Goal: Information Seeking & Learning: Learn about a topic

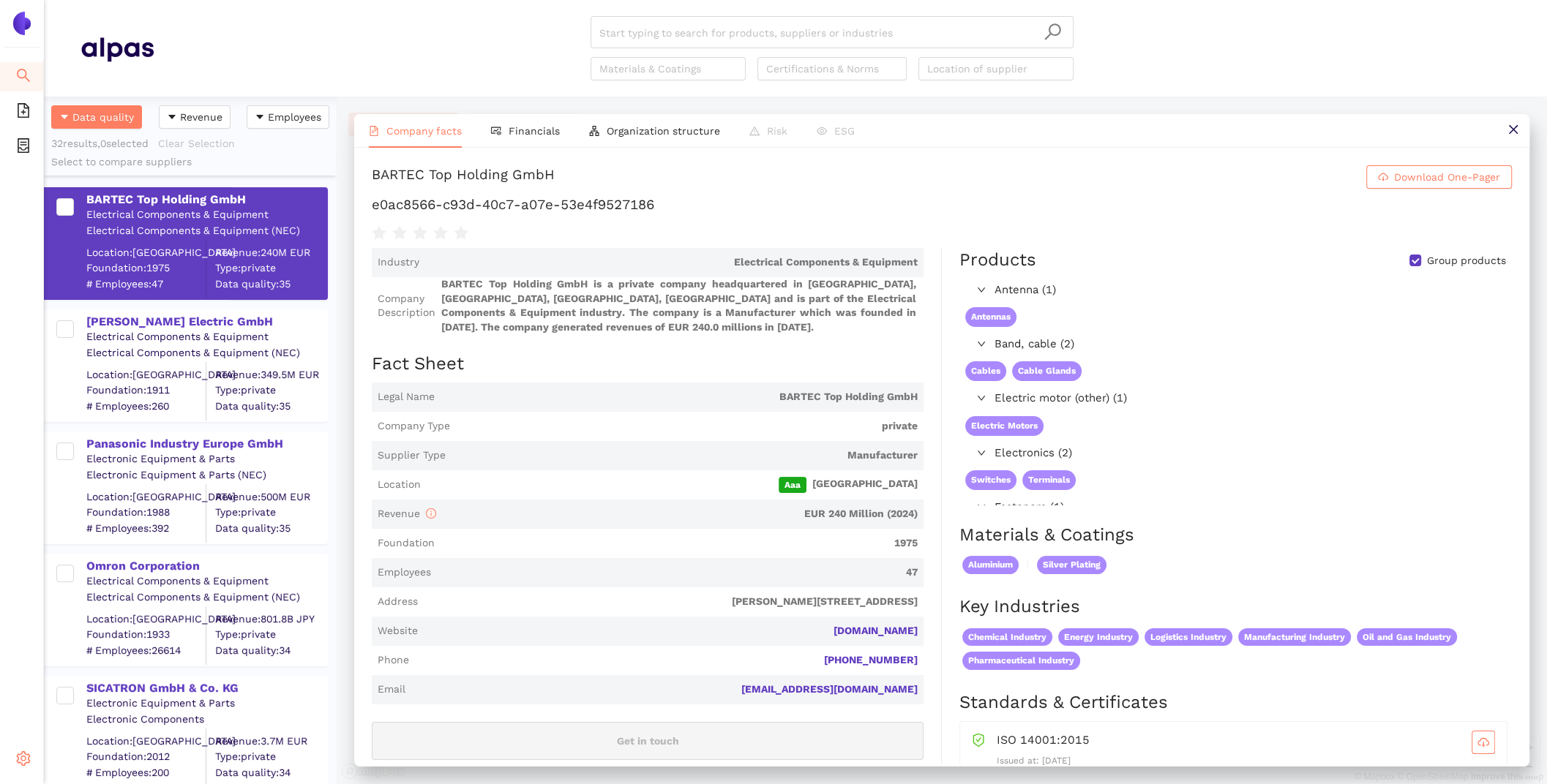
scroll to position [687, 293]
click at [29, 764] on icon "setting" at bounding box center [23, 758] width 14 height 14
click at [28, 767] on span "setting" at bounding box center [23, 761] width 14 height 30
click at [74, 665] on li "Internal Area" at bounding box center [104, 654] width 120 height 30
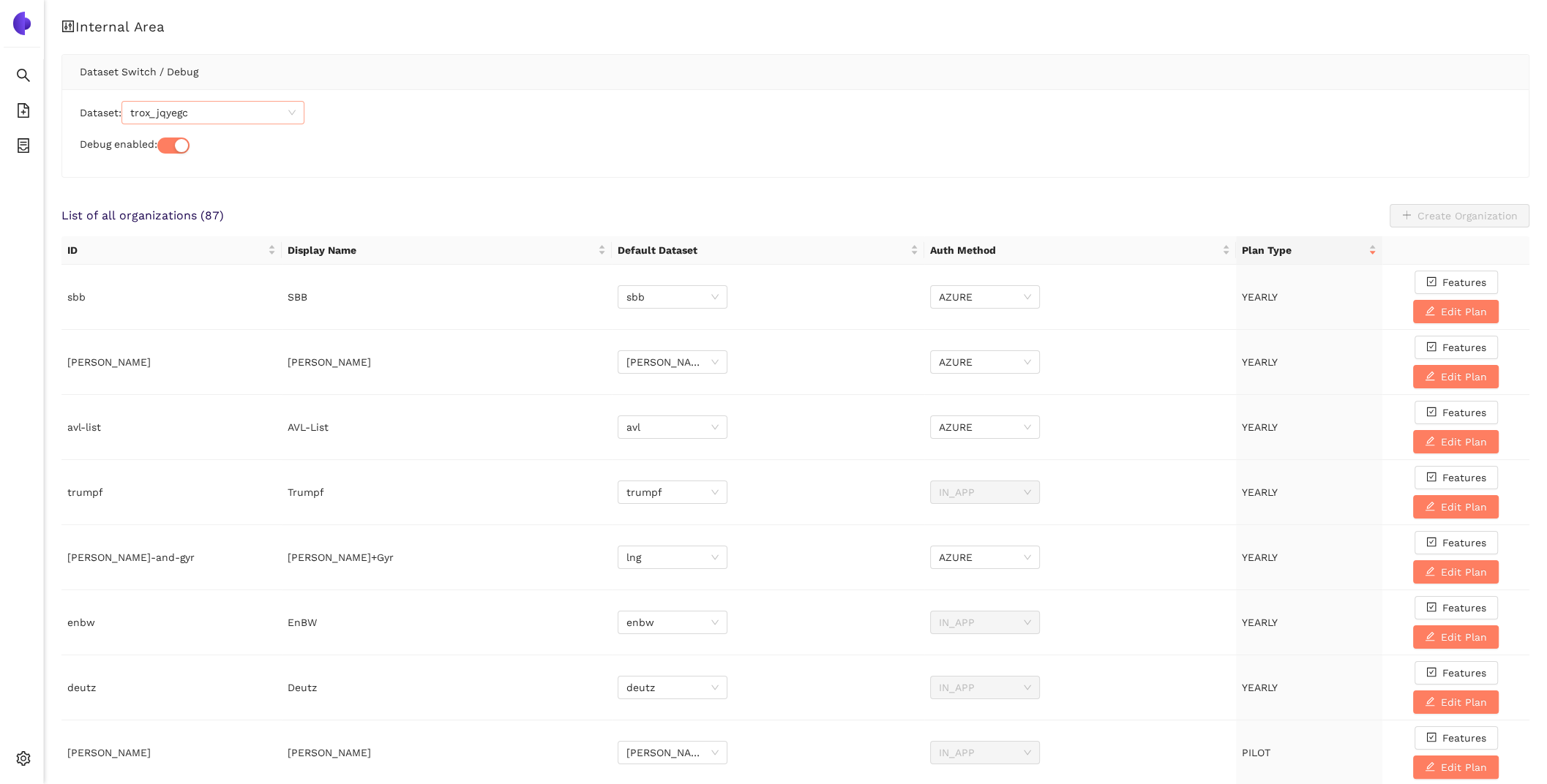
click at [251, 112] on span "trox_jqyegc" at bounding box center [212, 112] width 165 height 22
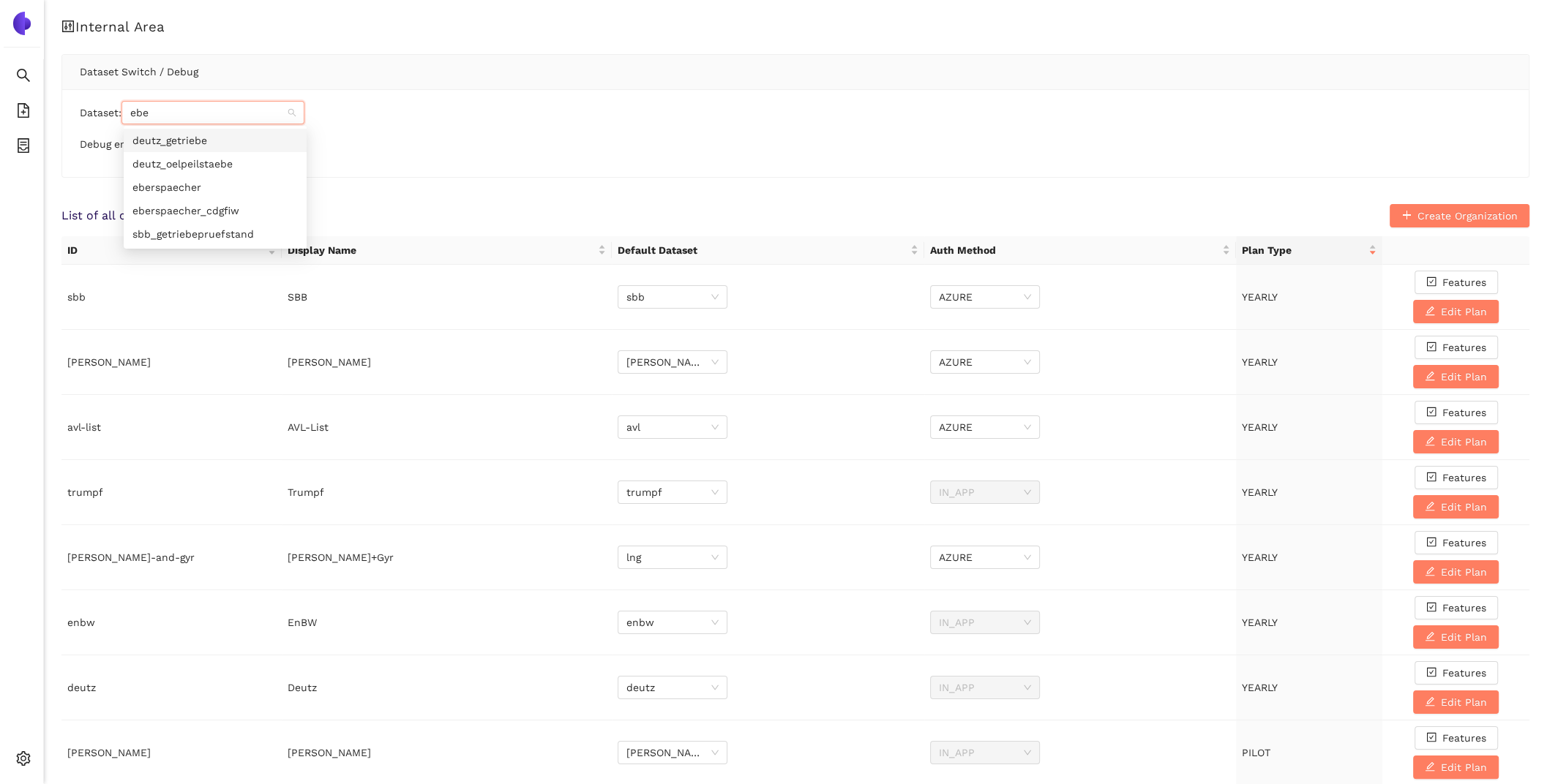
type input "eber"
click at [251, 167] on div "eberspaecher_cdgfiw" at bounding box center [215, 163] width 165 height 16
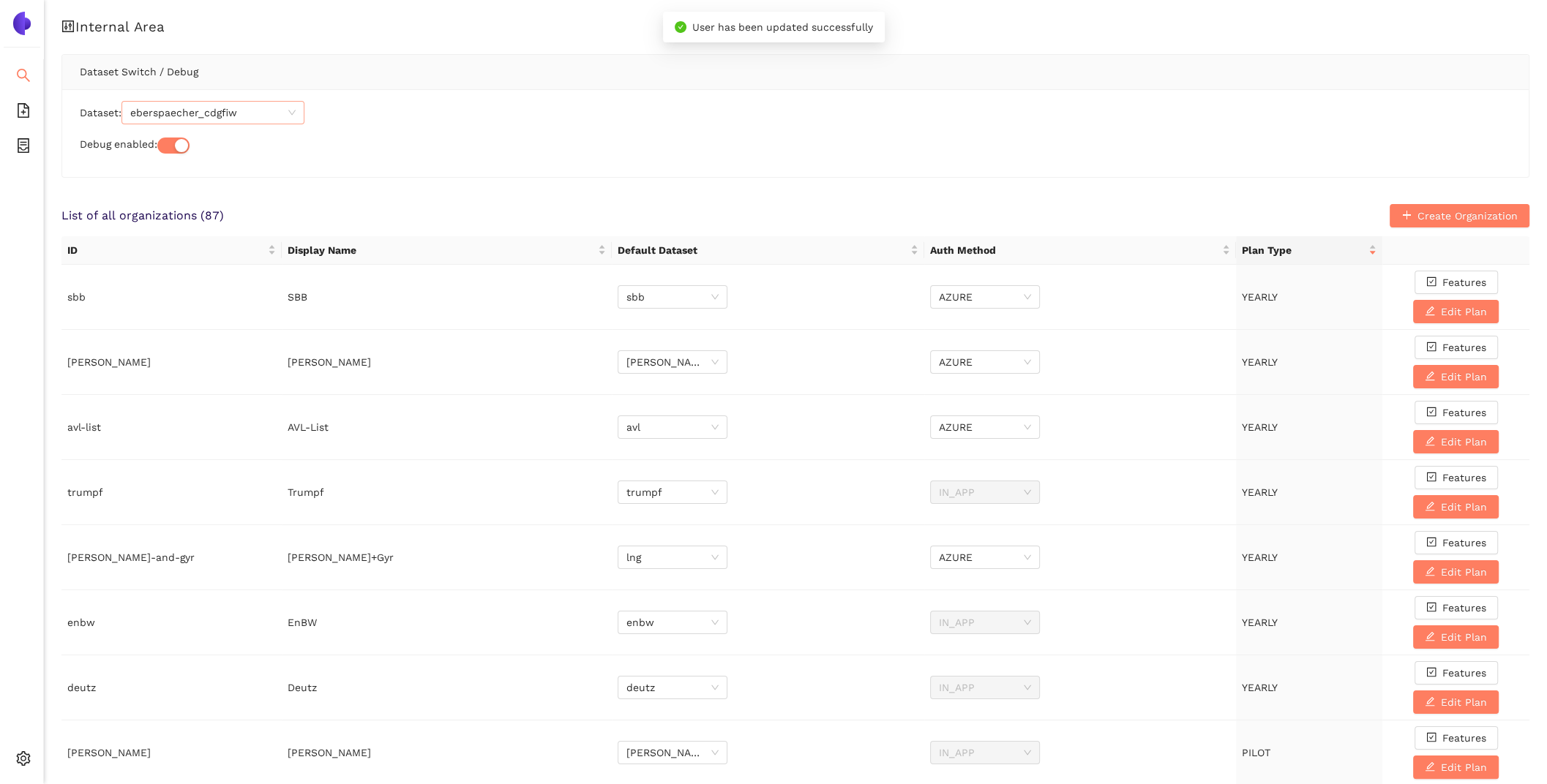
click at [26, 76] on icon "search" at bounding box center [23, 75] width 14 height 14
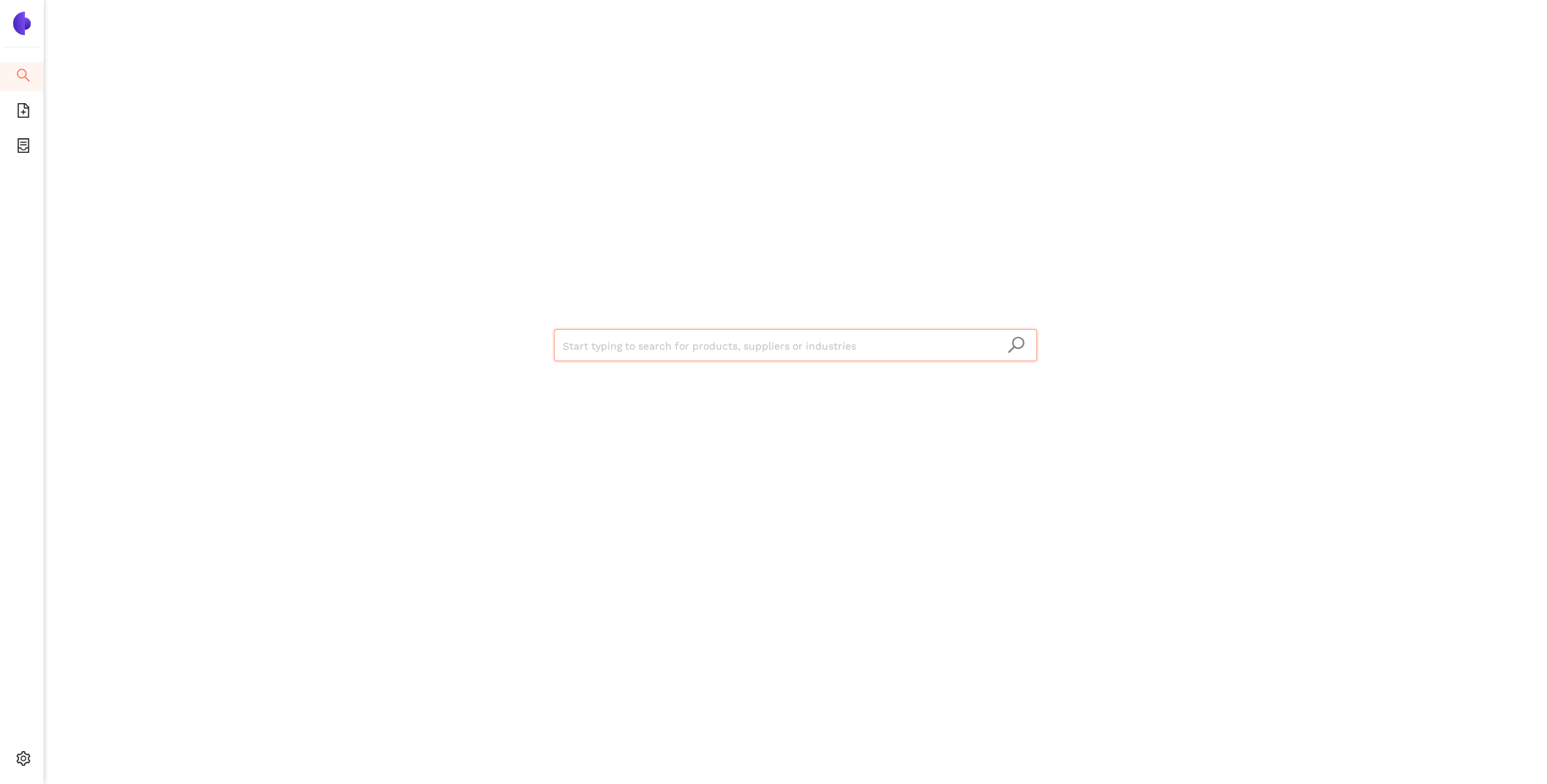
click at [606, 340] on input "search" at bounding box center [795, 346] width 465 height 32
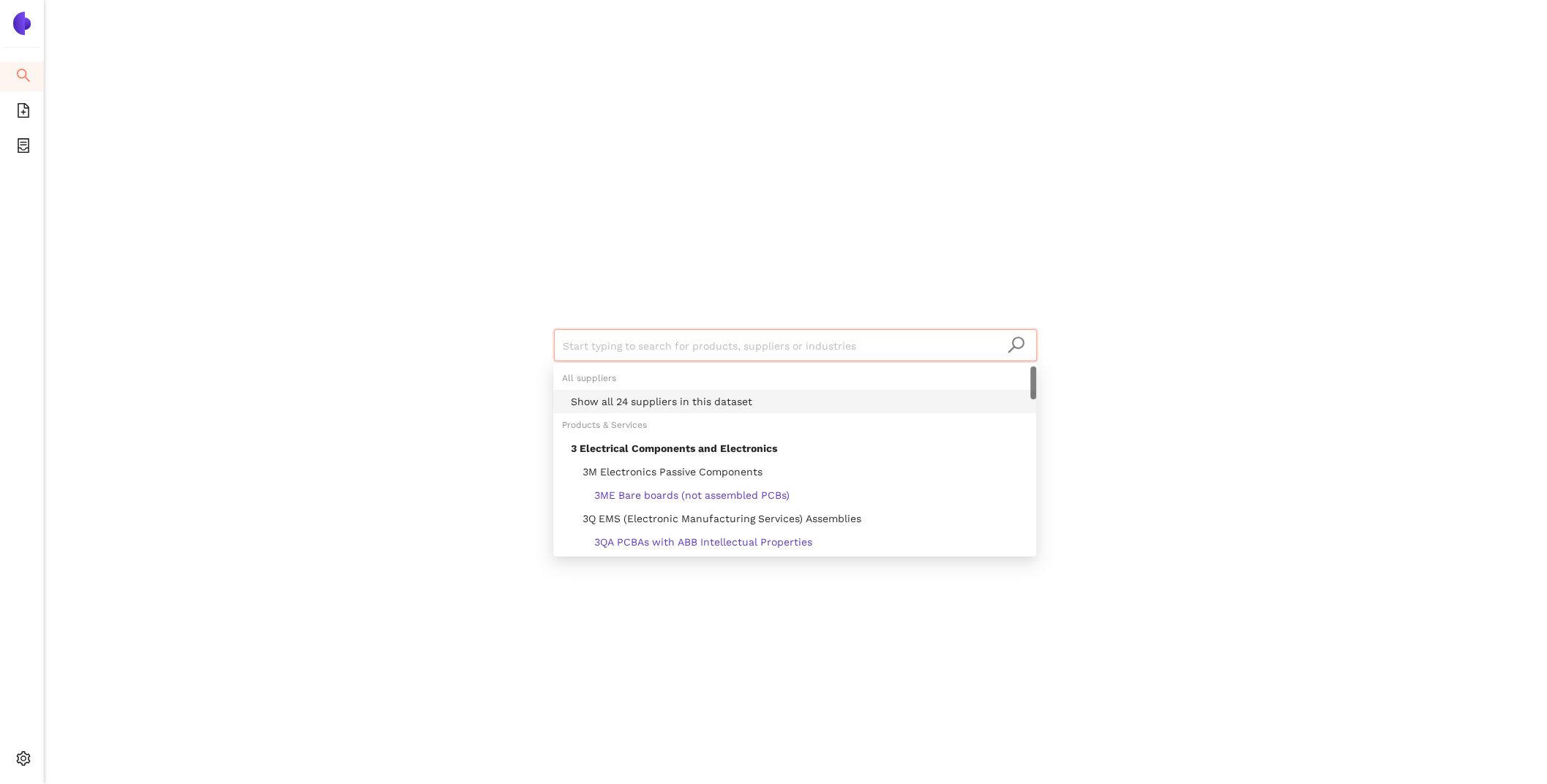
click at [617, 403] on div "Show all 24 suppliers in this dataset" at bounding box center [799, 401] width 456 height 16
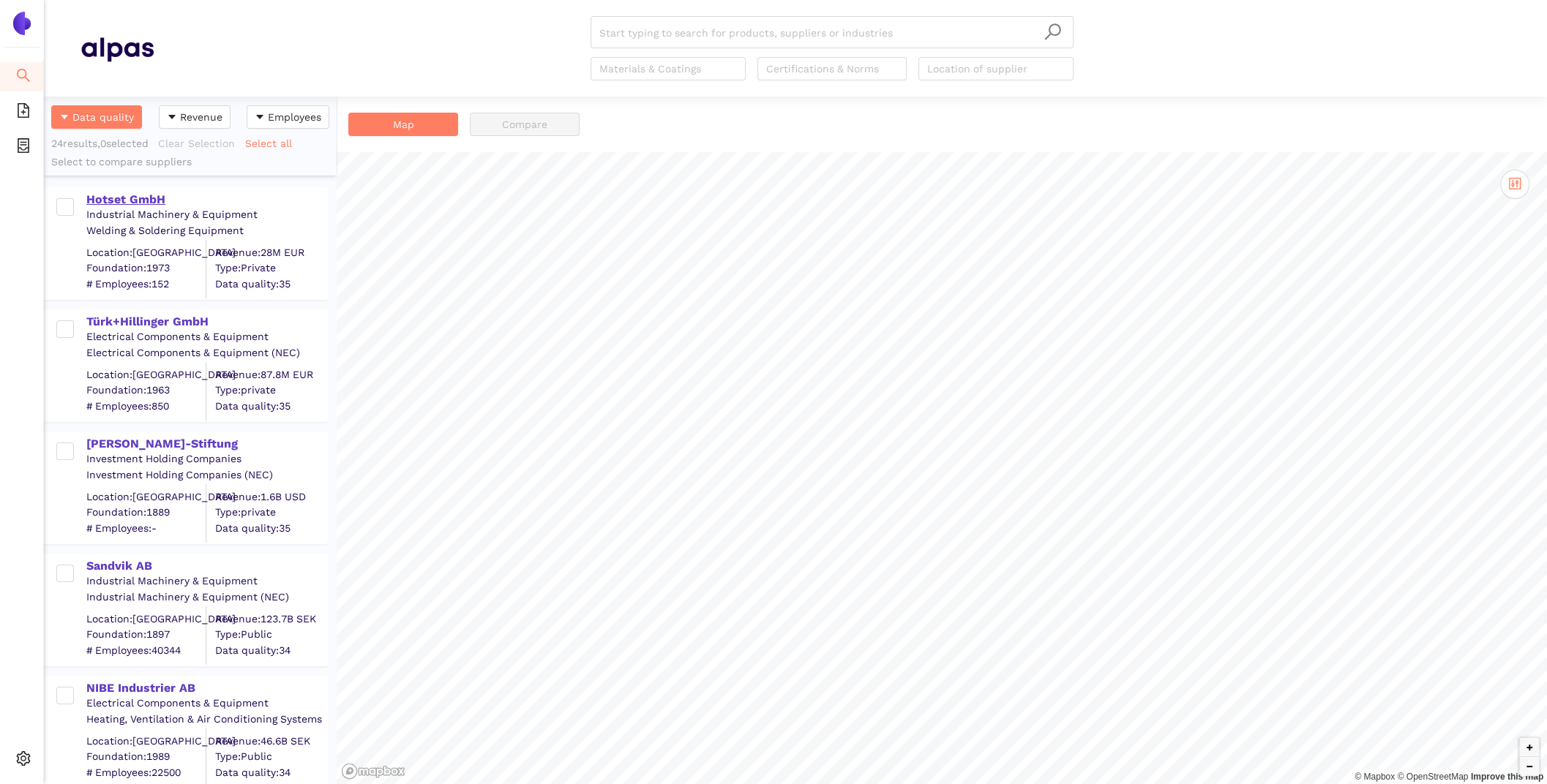
click at [164, 199] on div "Hotset GmbH" at bounding box center [206, 199] width 240 height 16
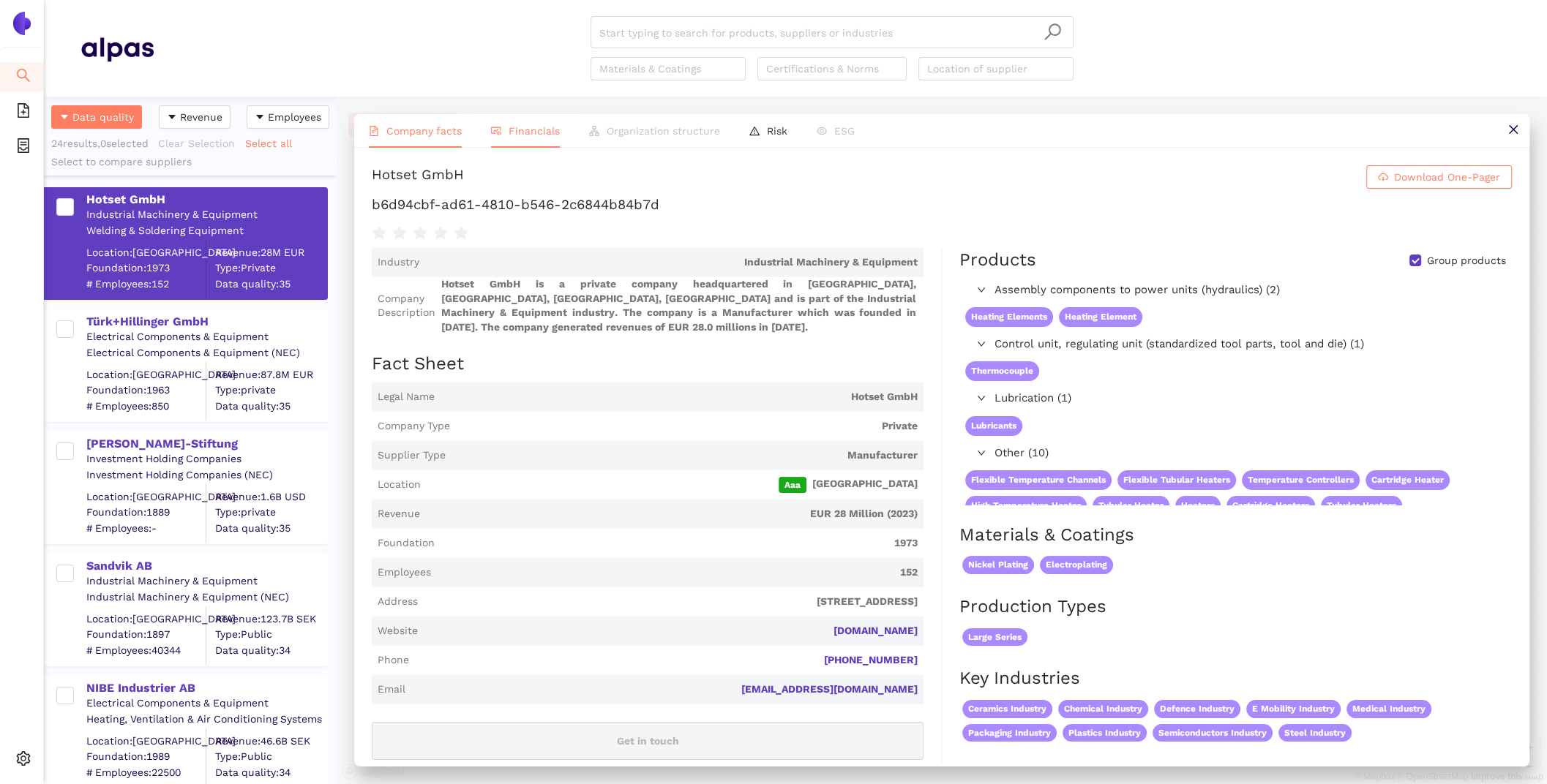
click at [548, 131] on span "Financials" at bounding box center [534, 131] width 51 height 12
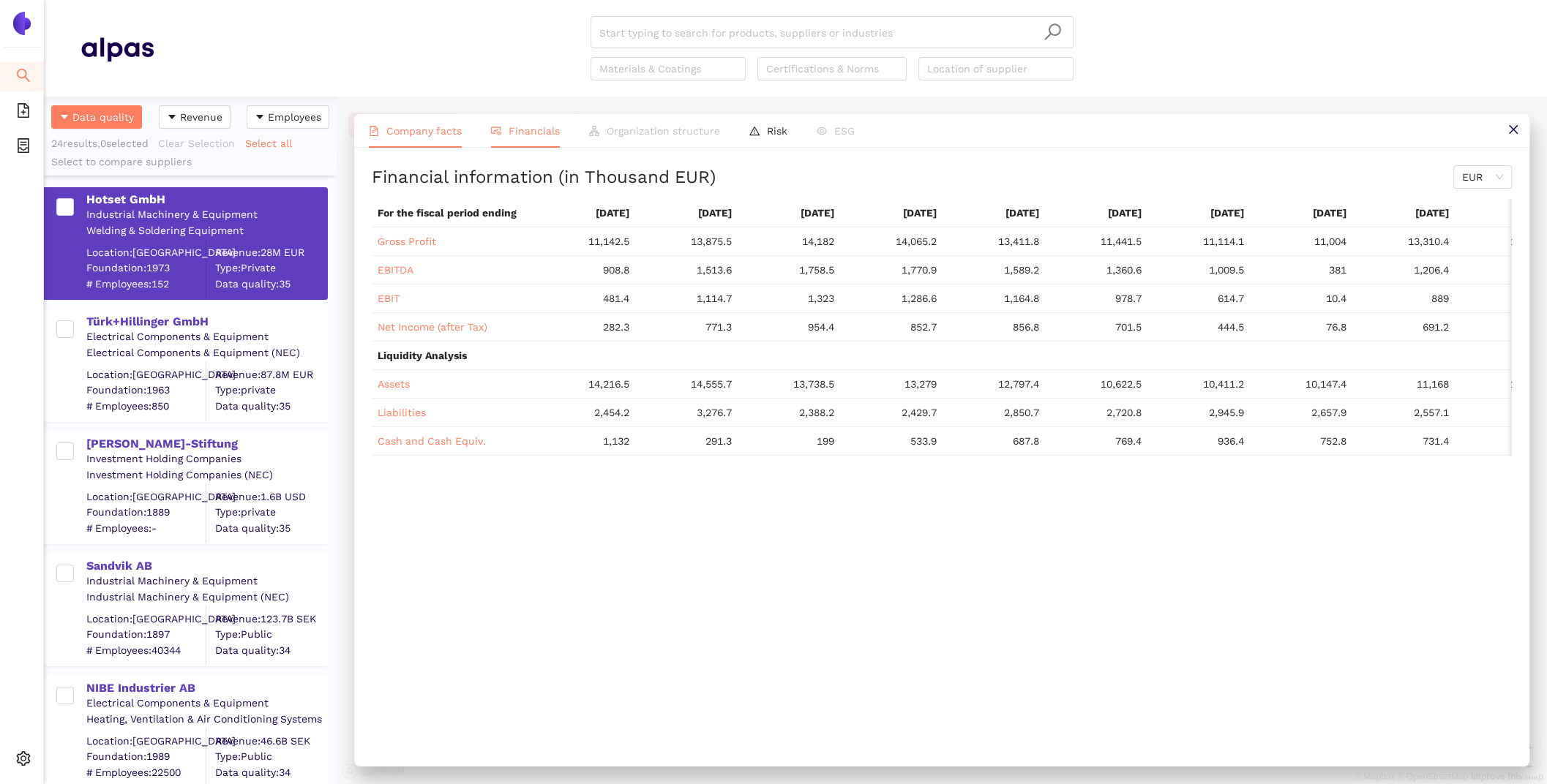
click at [441, 136] on span "Company facts" at bounding box center [424, 131] width 75 height 12
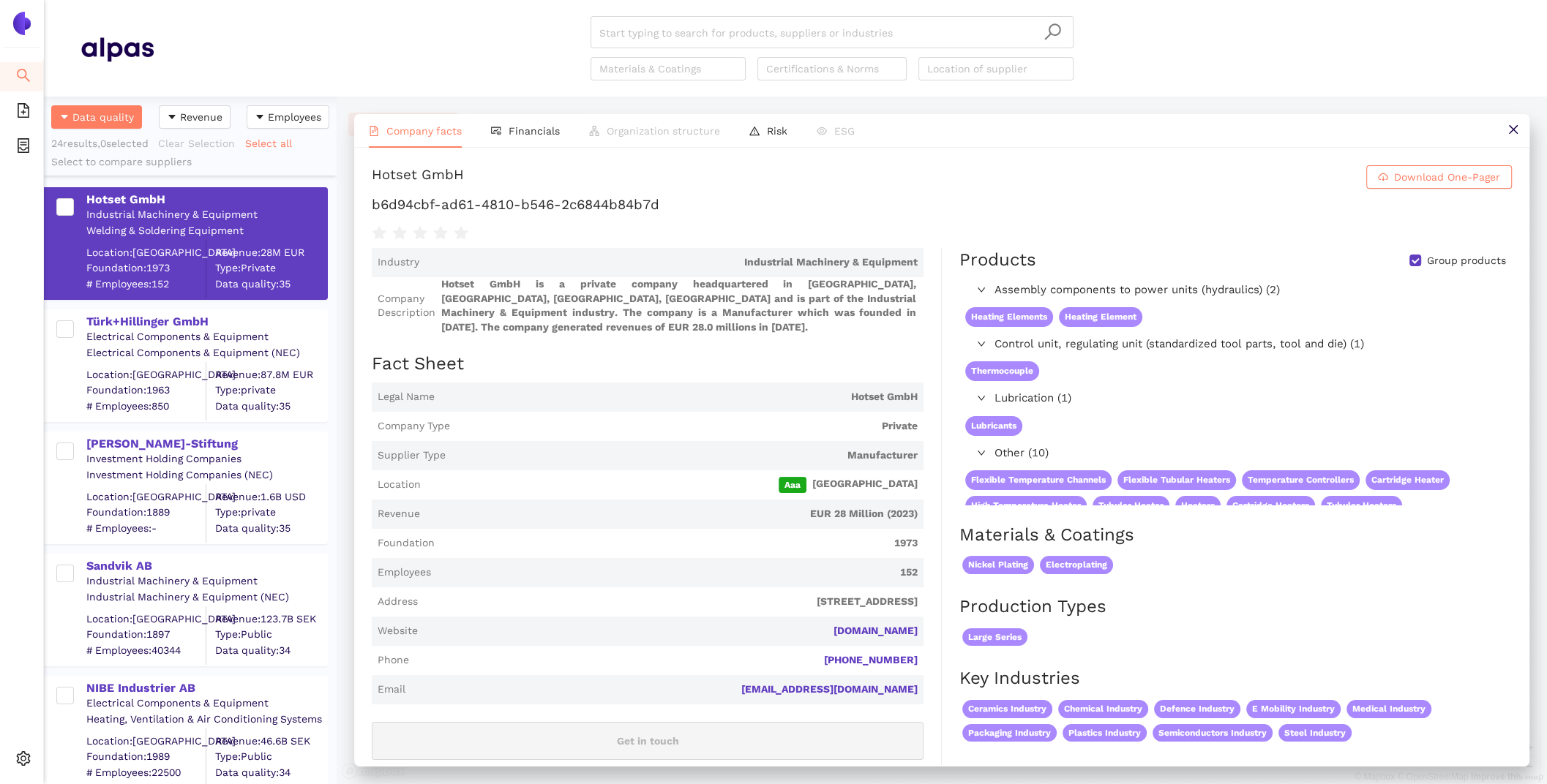
click at [126, 323] on div "Türk+Hillinger GmbH" at bounding box center [206, 321] width 240 height 16
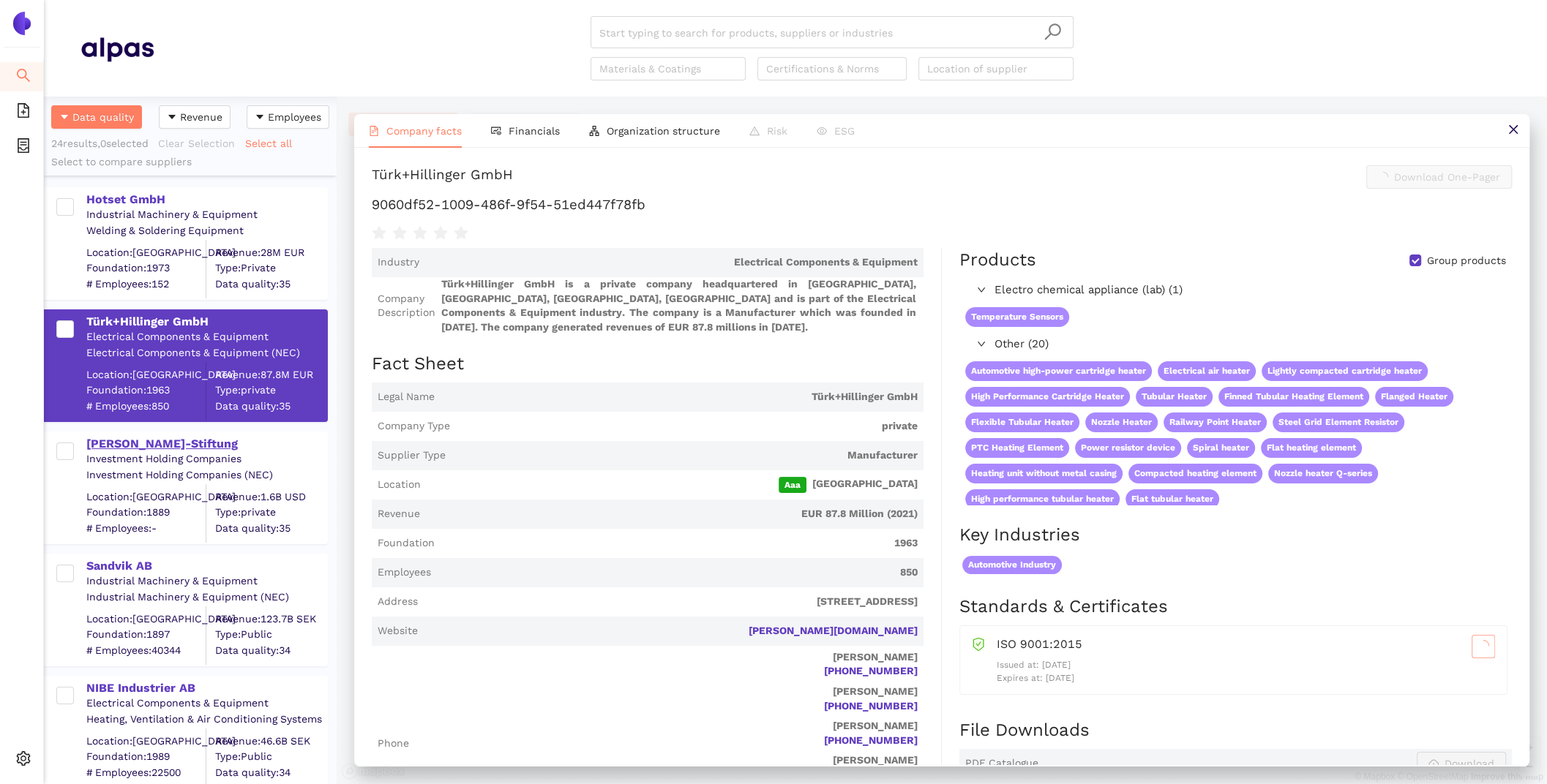
click at [144, 440] on div "[PERSON_NAME]-Stiftung" at bounding box center [206, 444] width 240 height 16
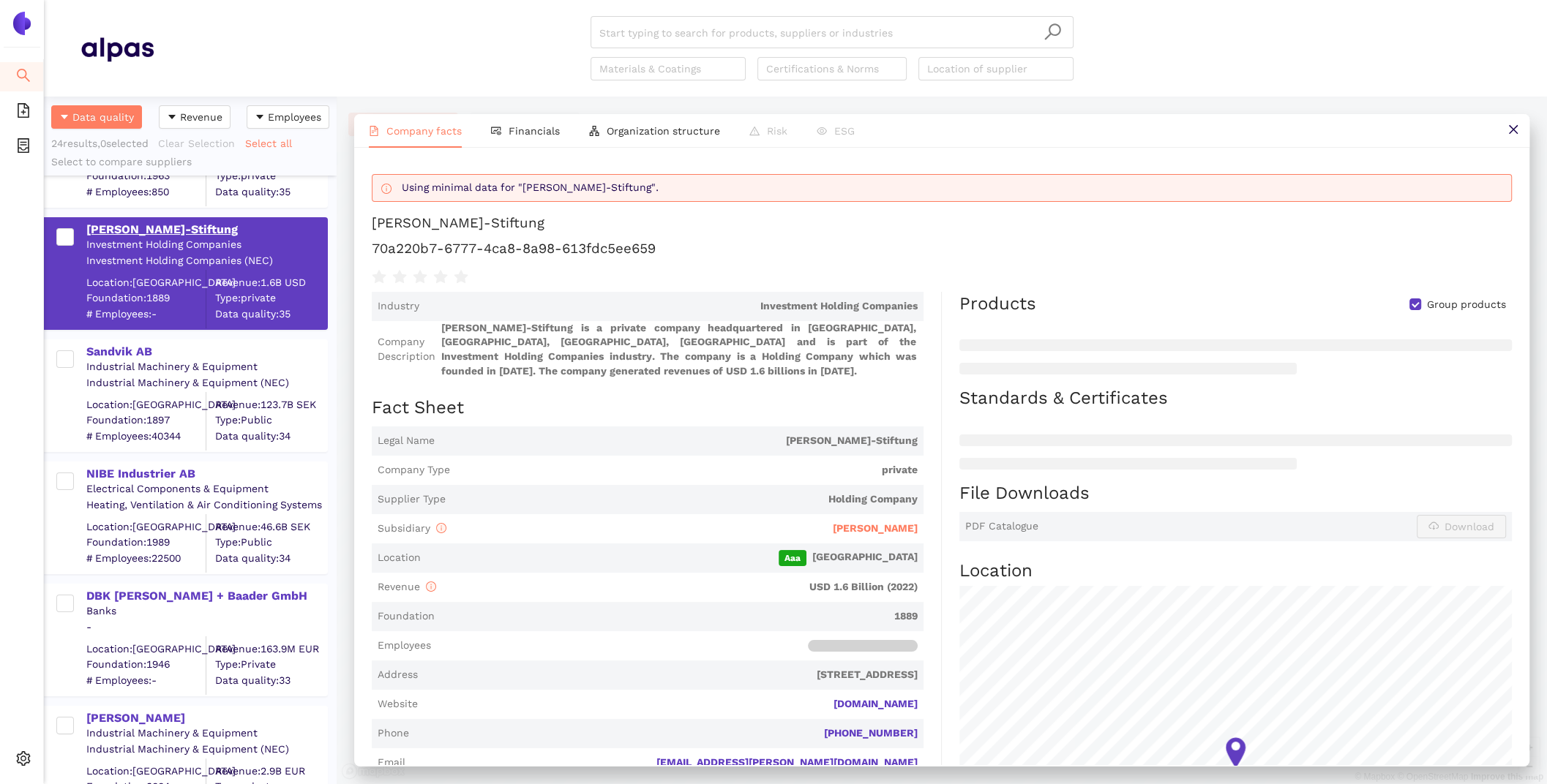
scroll to position [301, 0]
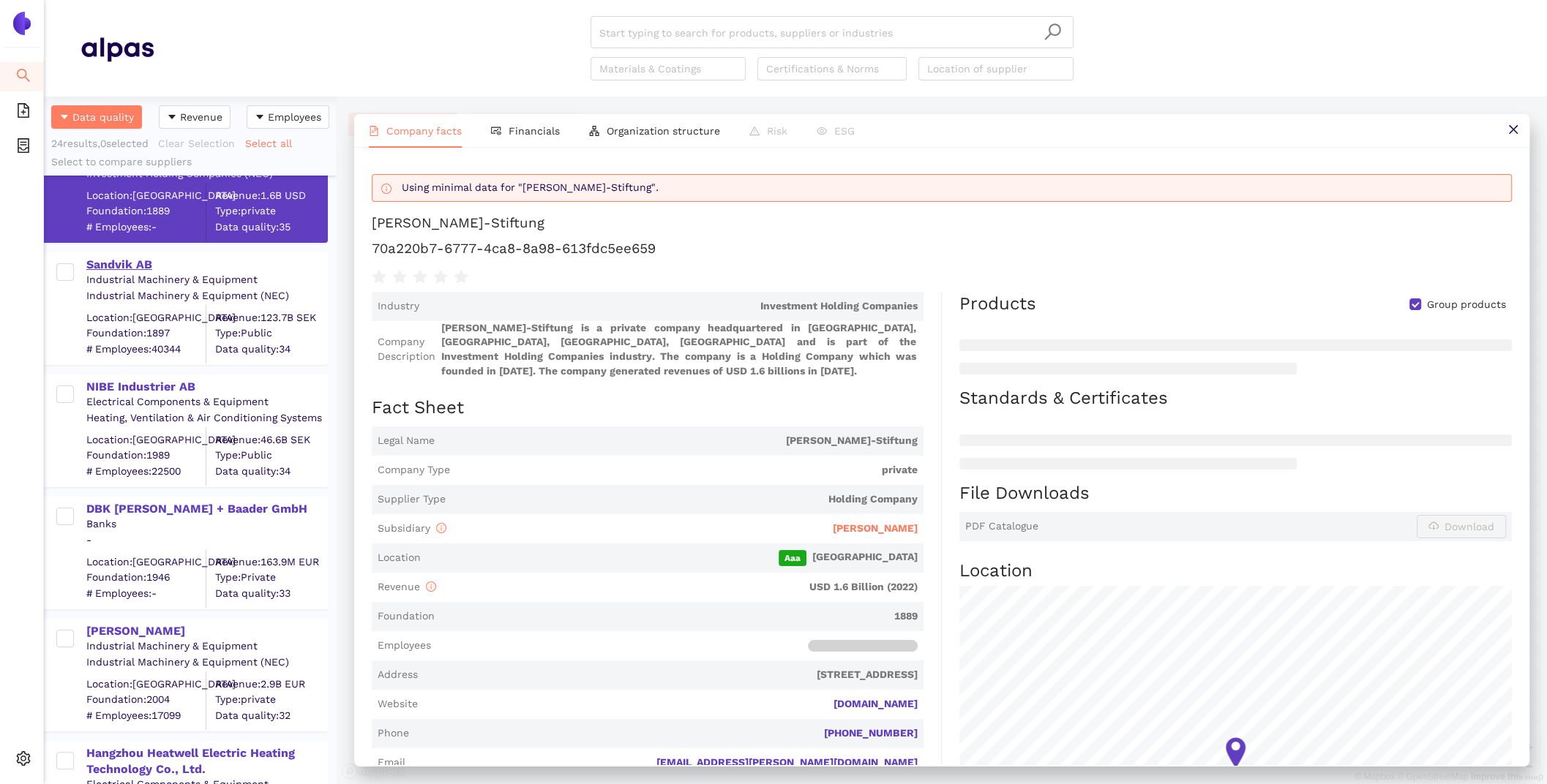
click at [136, 258] on div "Sandvik AB" at bounding box center [206, 265] width 240 height 16
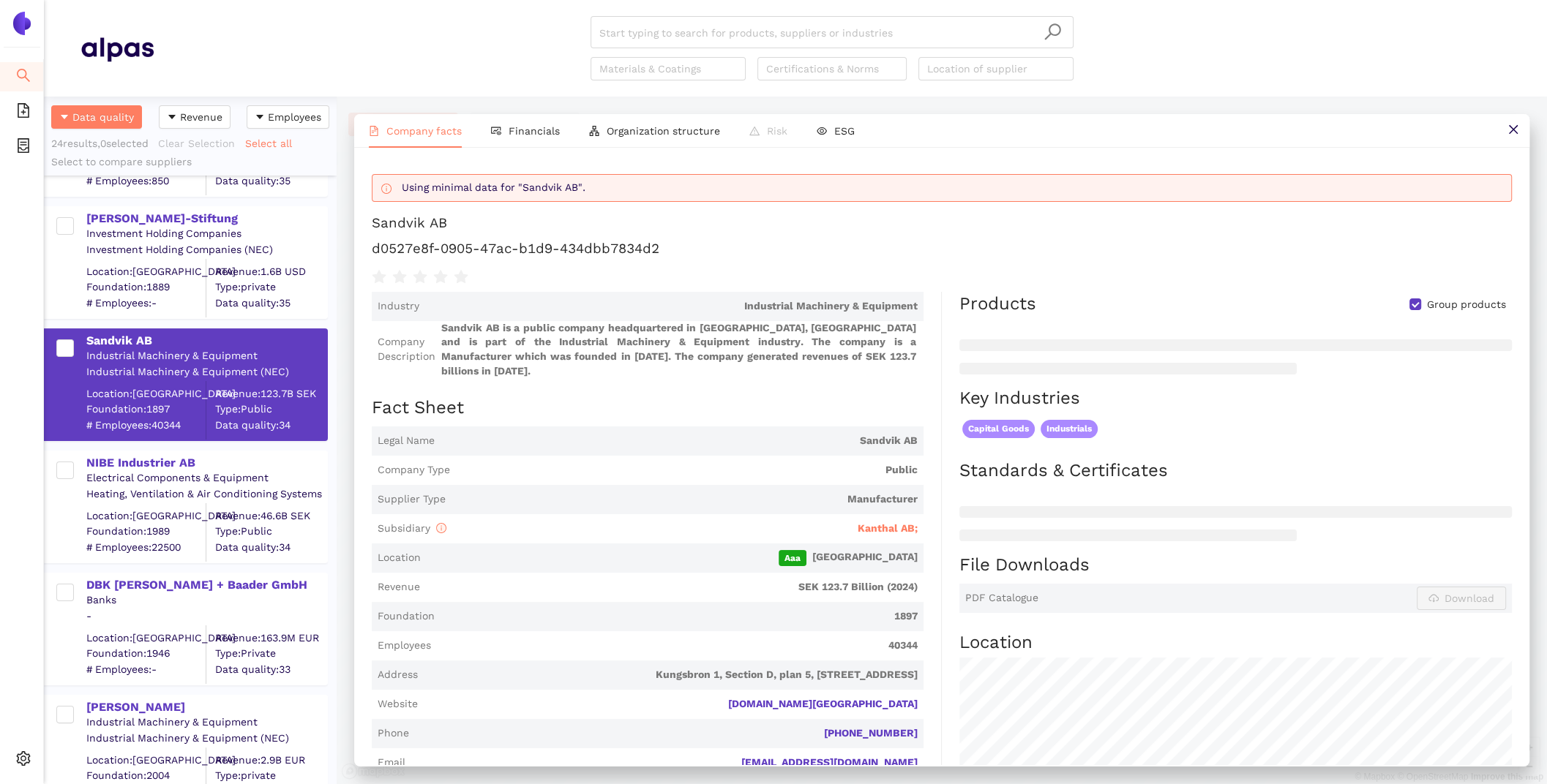
scroll to position [155, 0]
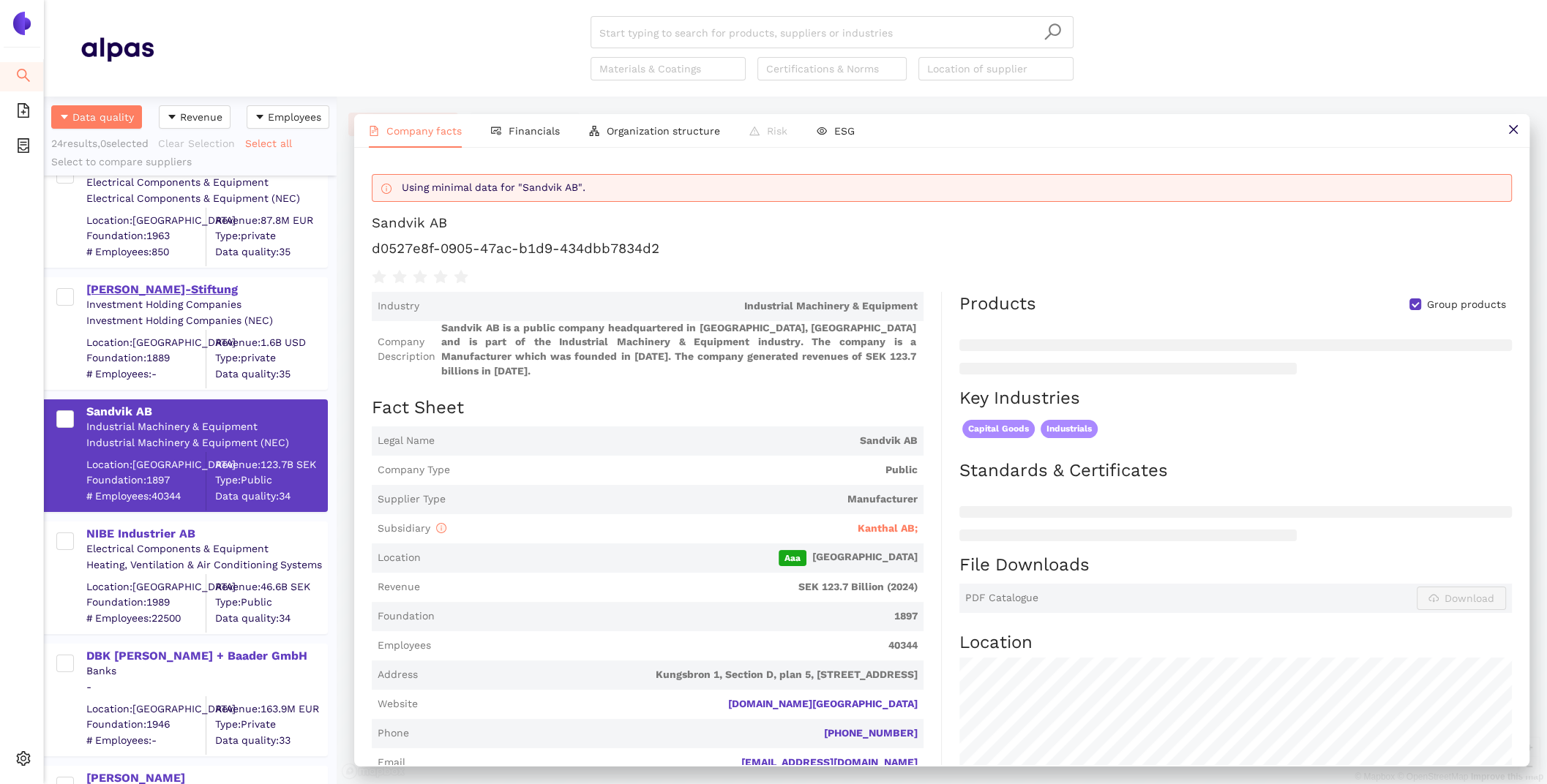
click at [165, 283] on div "[PERSON_NAME]-Stiftung" at bounding box center [206, 290] width 240 height 16
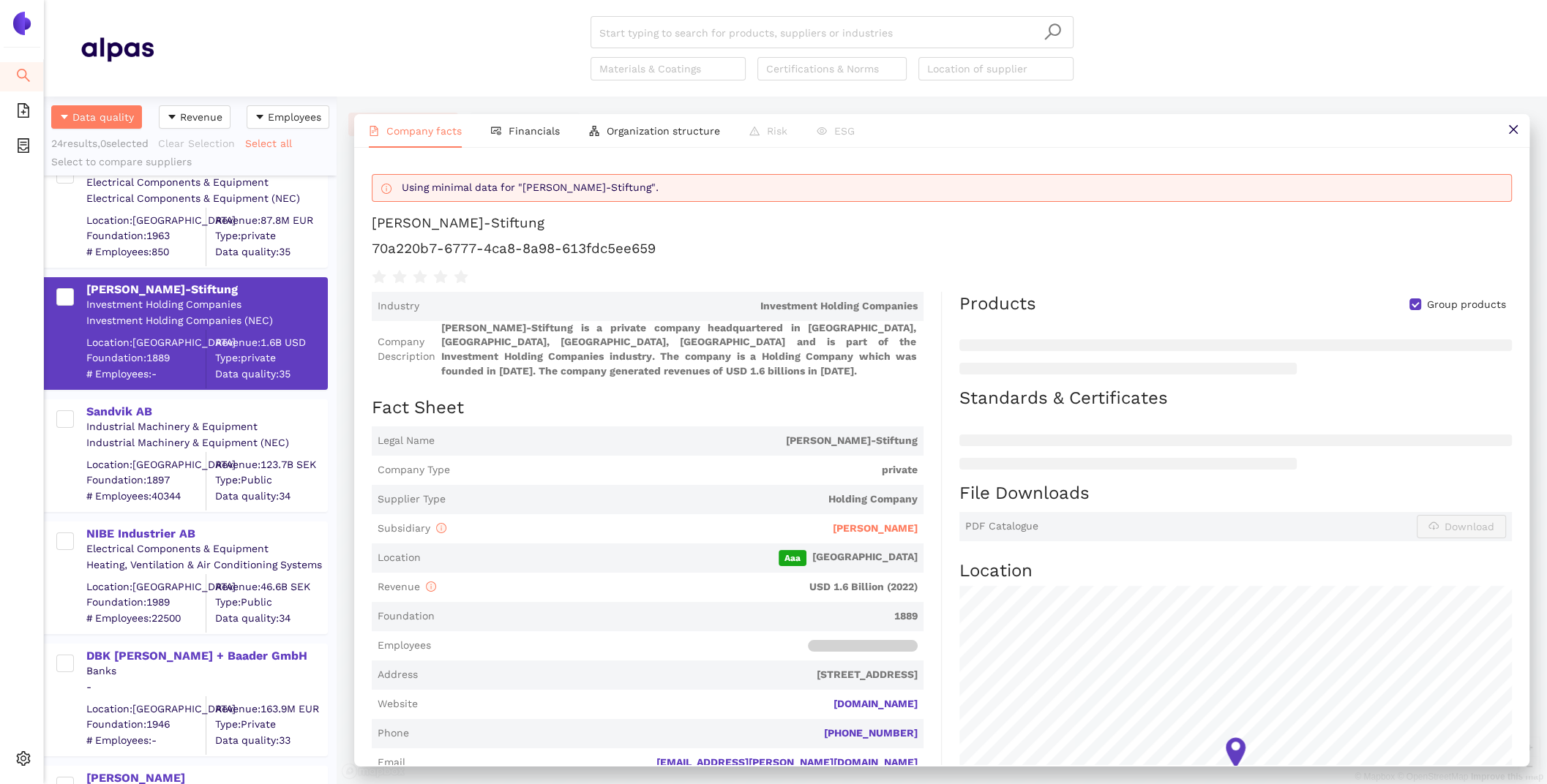
click at [920, 530] on span "Subsidiary [PERSON_NAME]" at bounding box center [648, 529] width 552 height 30
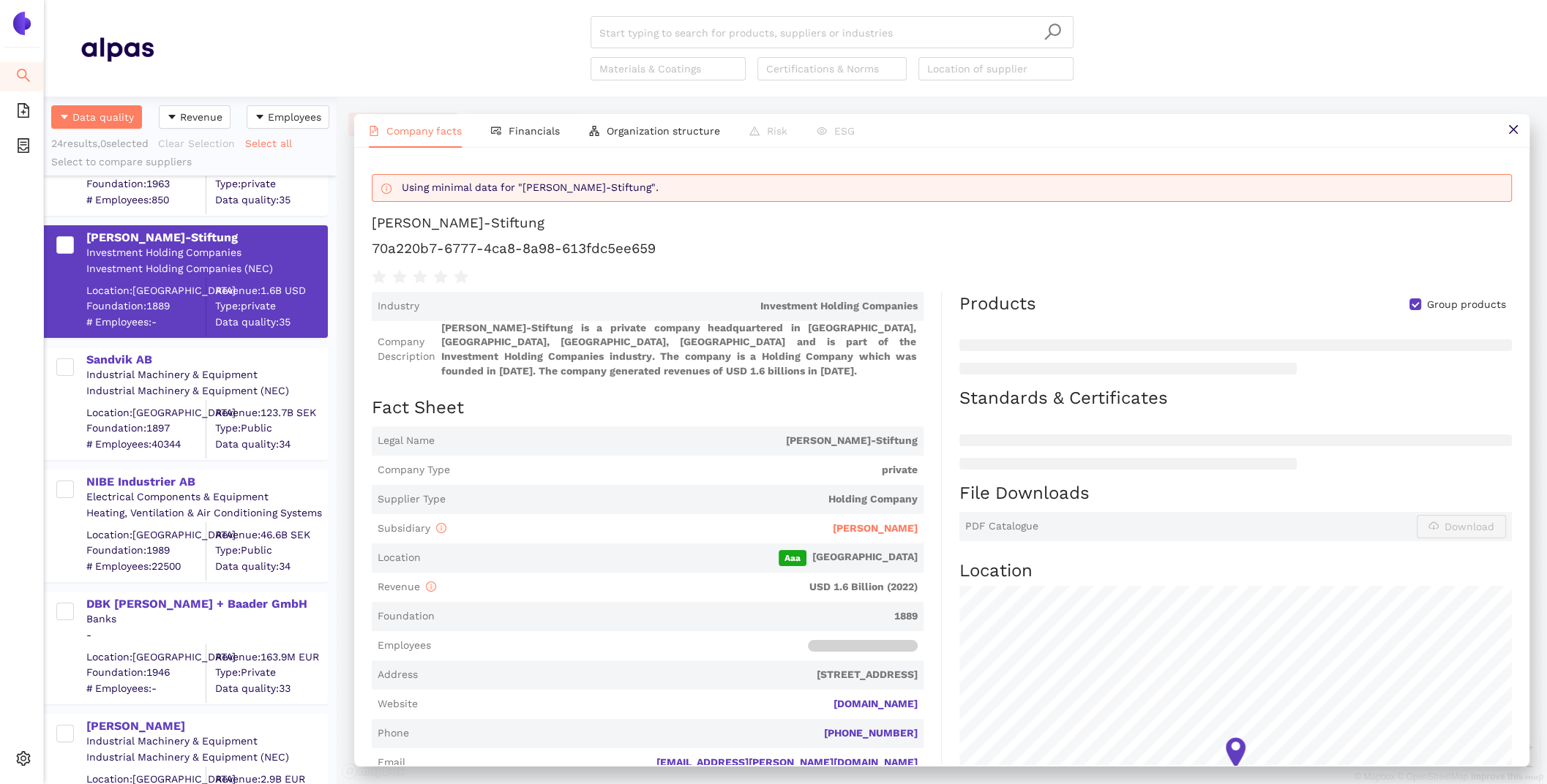
scroll to position [212, 0]
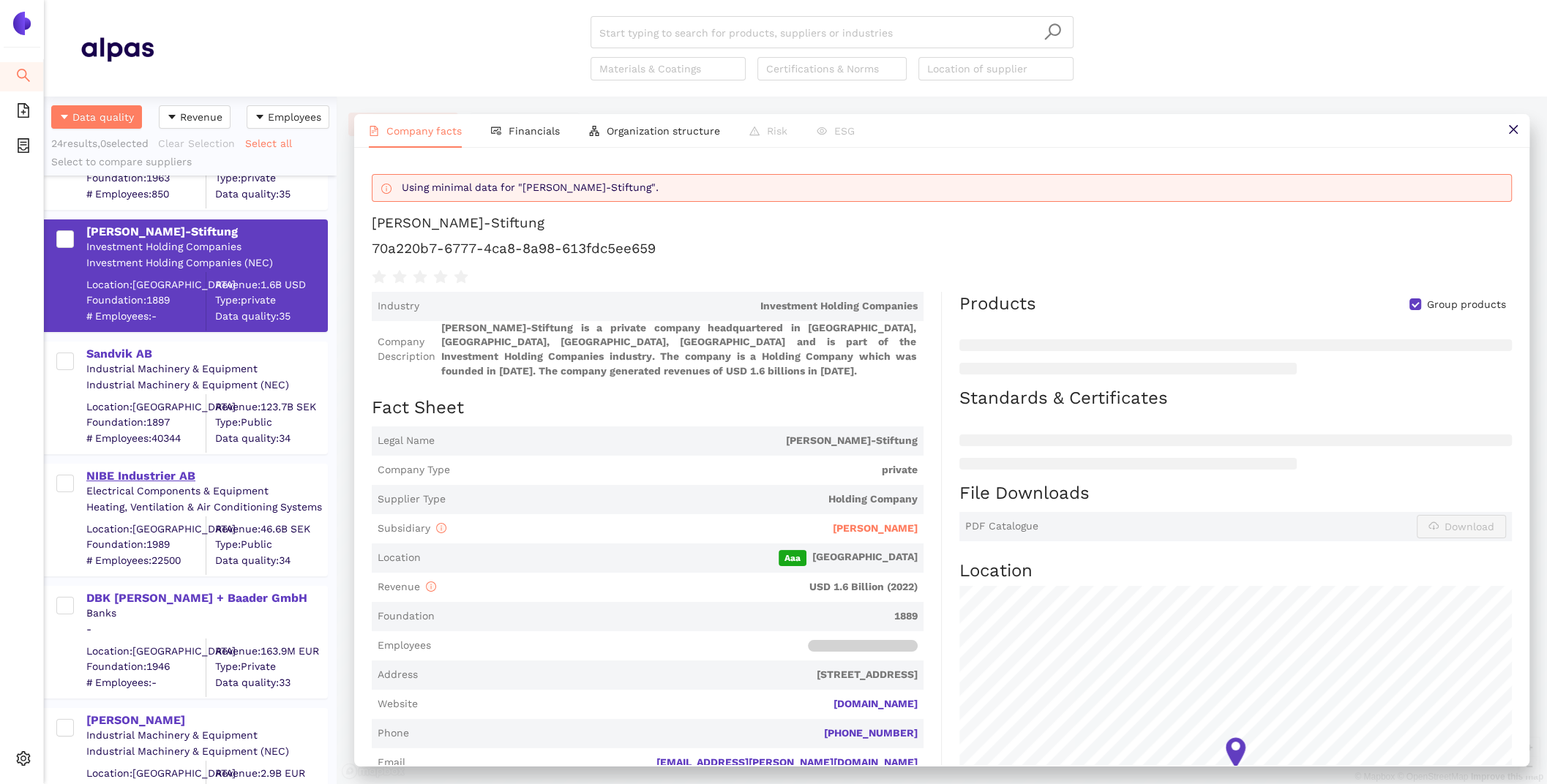
click at [164, 470] on div "NIBE Industrier AB" at bounding box center [206, 476] width 240 height 16
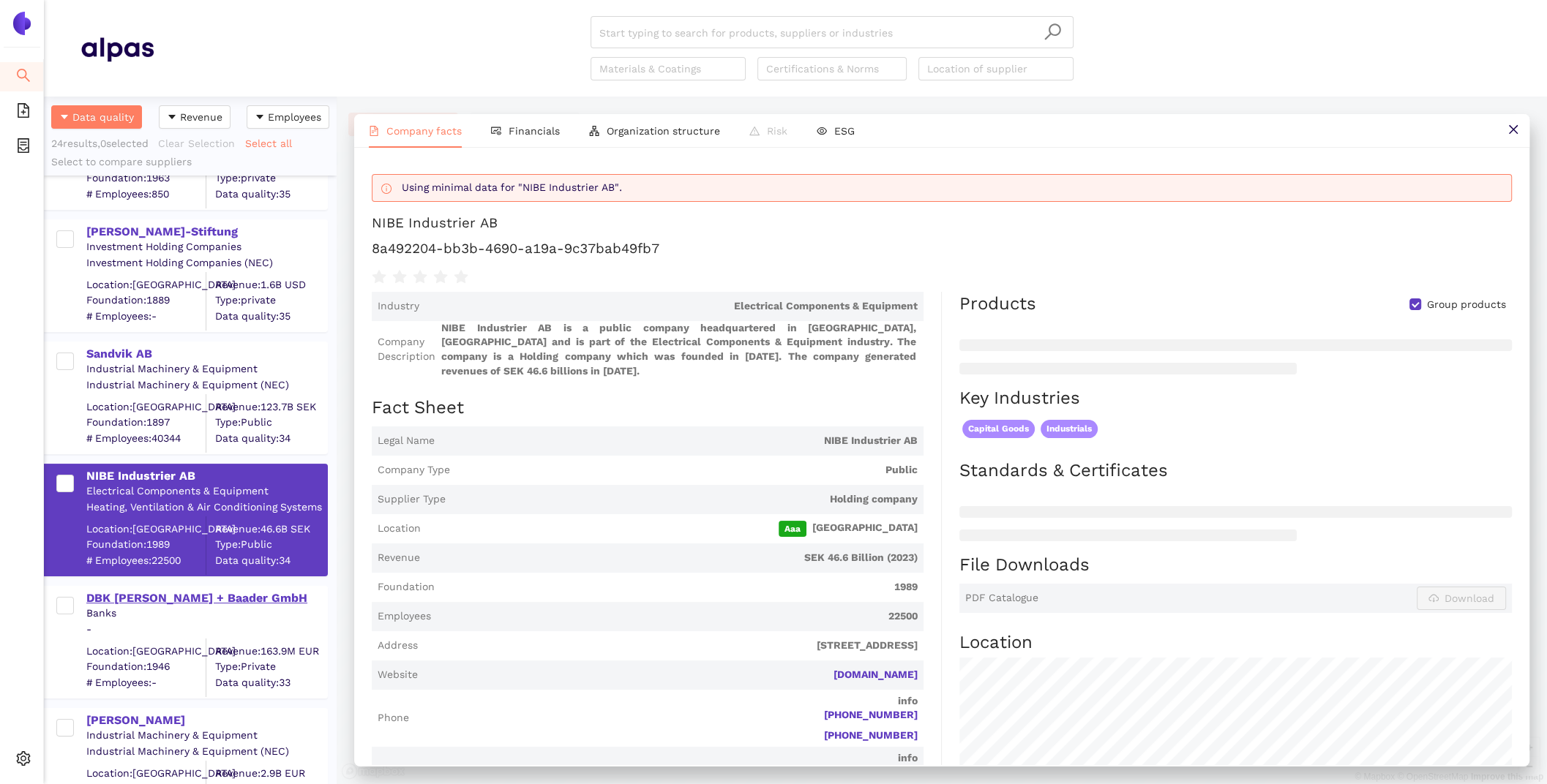
click at [199, 595] on div "DBK [PERSON_NAME] + Baader GmbH" at bounding box center [206, 598] width 240 height 16
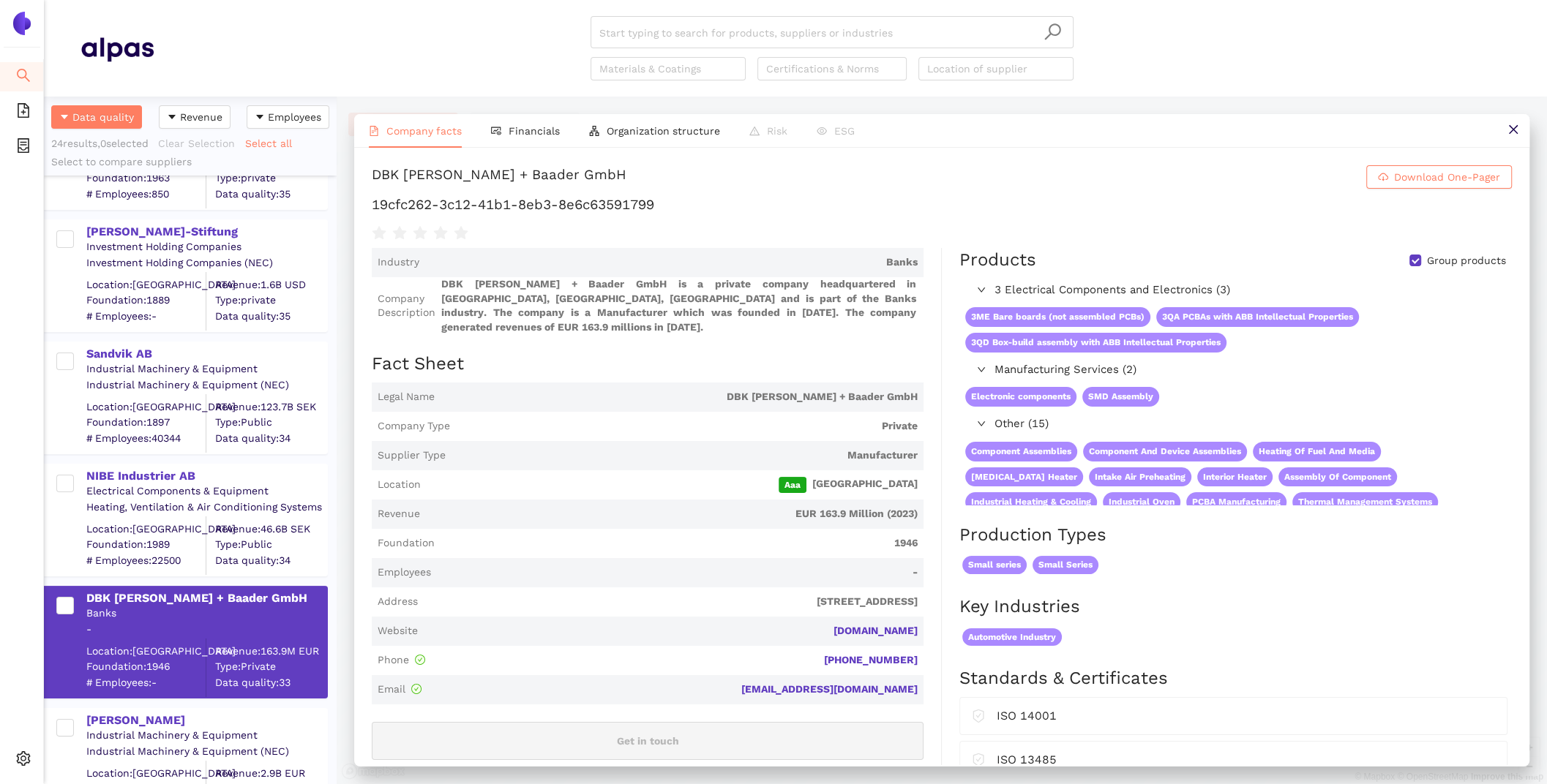
scroll to position [0, 0]
